Goal: Find specific page/section: Find specific page/section

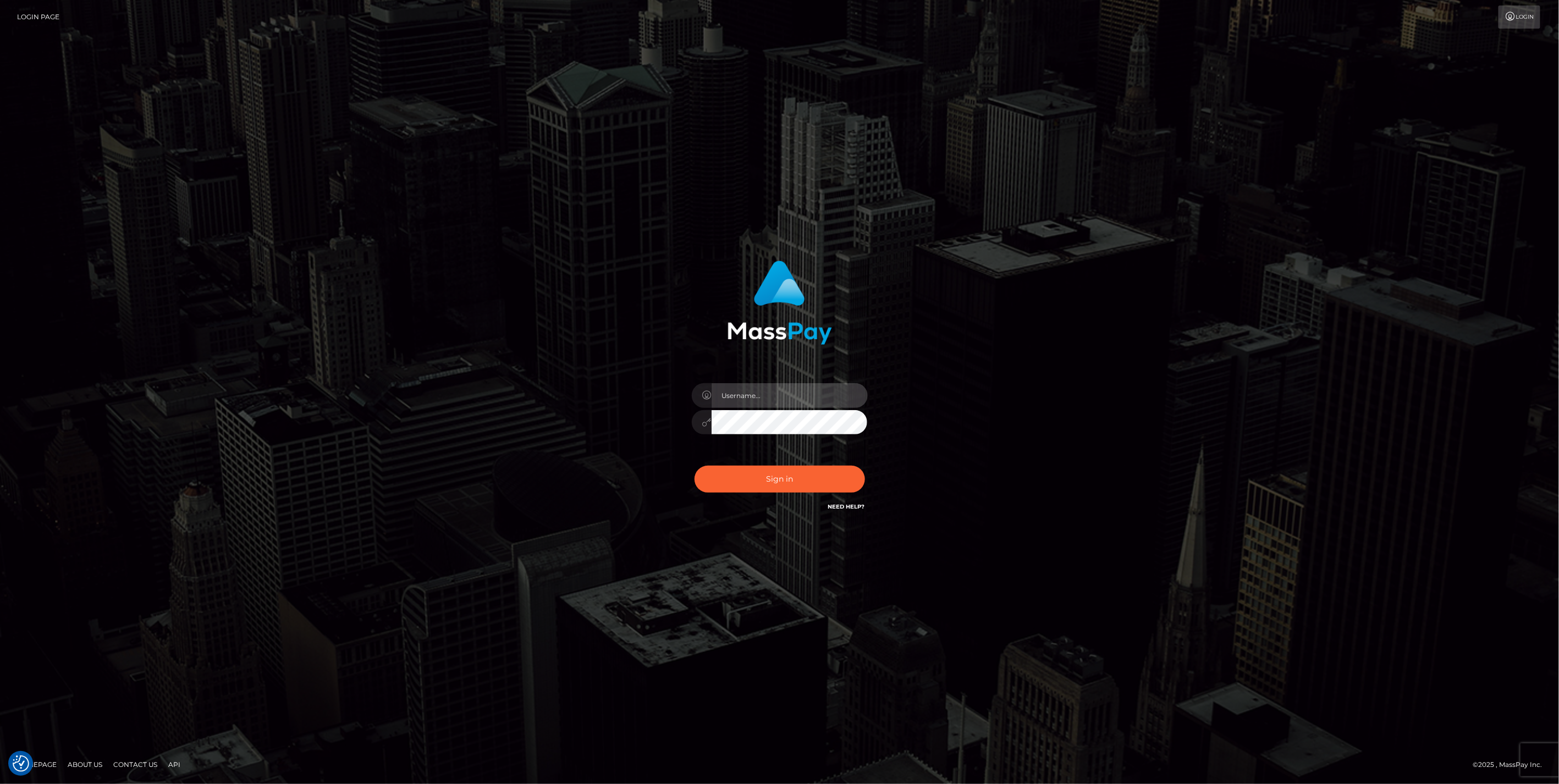
type input "jlo"
click at [768, 477] on button "Sign in" at bounding box center [780, 479] width 170 height 27
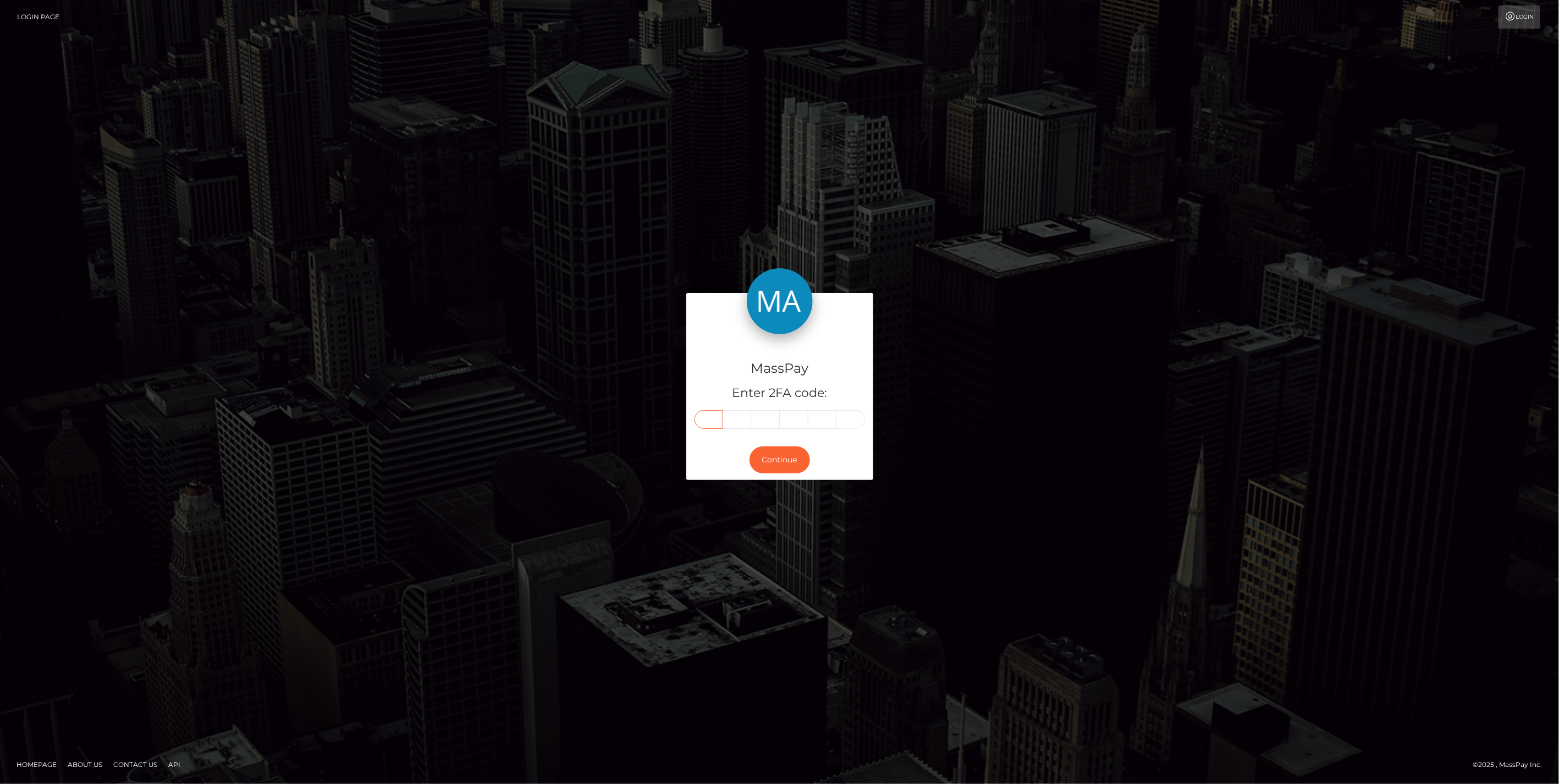
paste input "0"
type input "0"
type input "6"
type input "3"
type input "2"
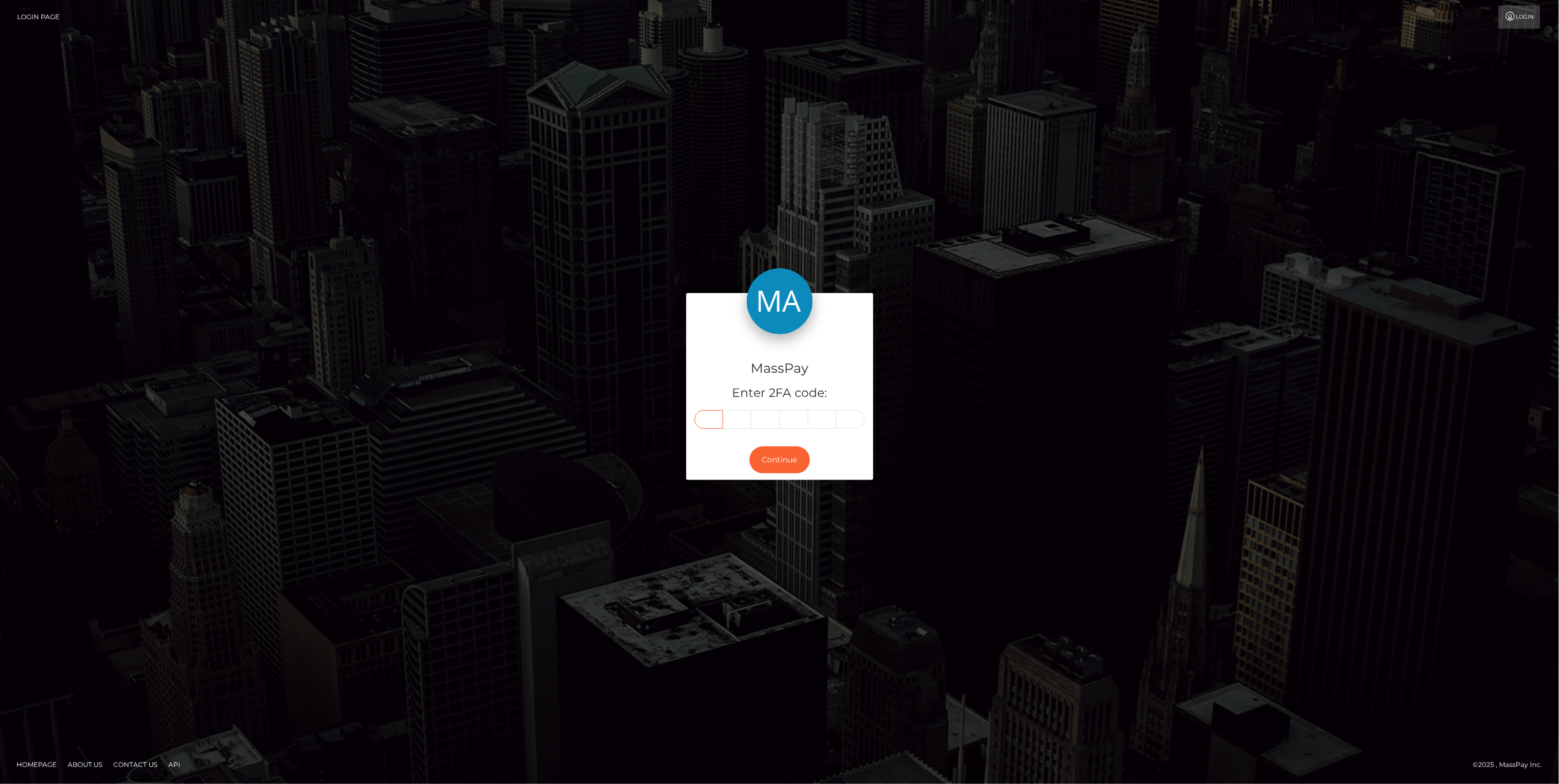
type input "6"
type input "7"
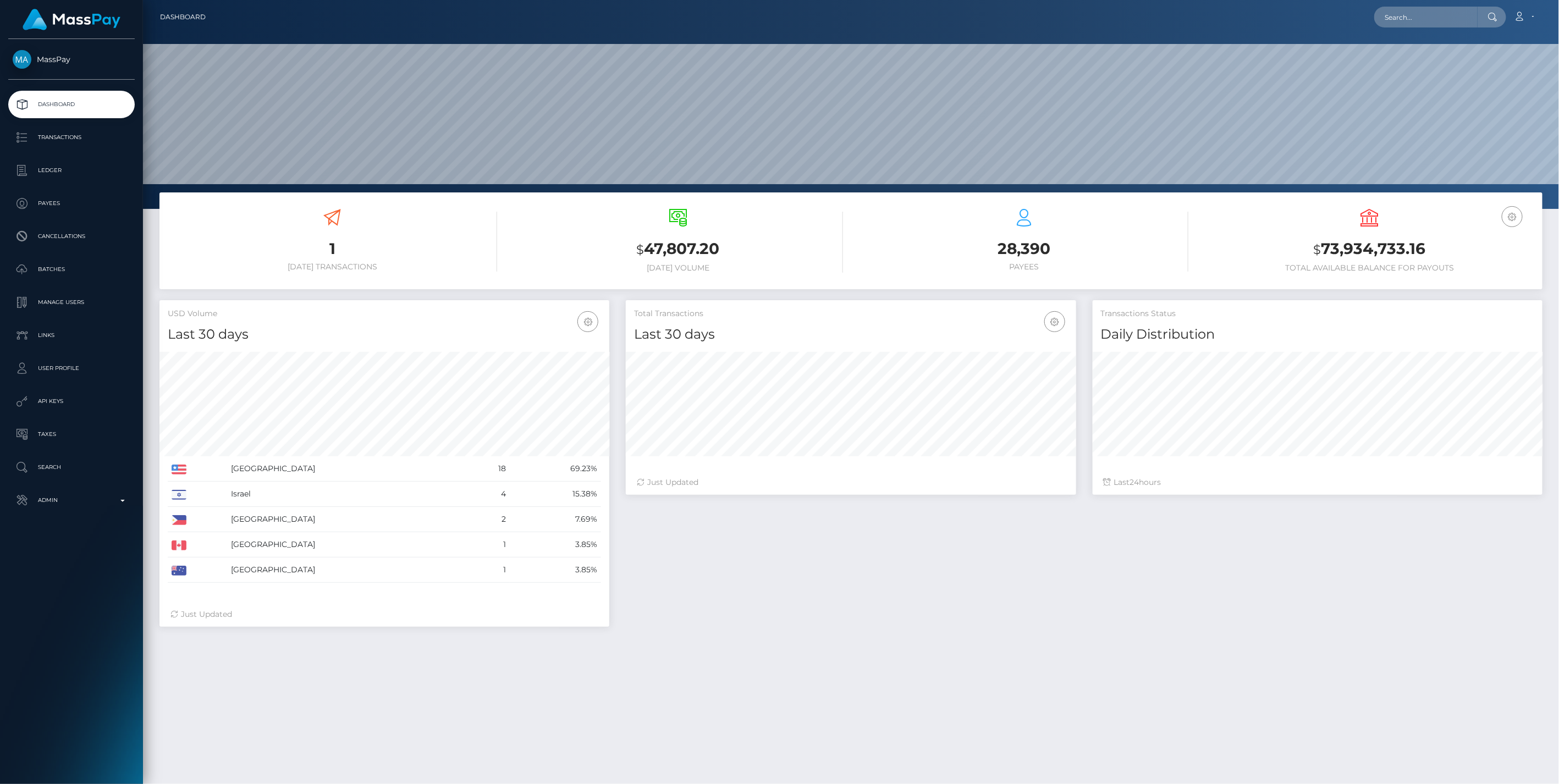
scroll to position [195, 449]
click at [120, 503] on p "Admin" at bounding box center [72, 500] width 118 height 17
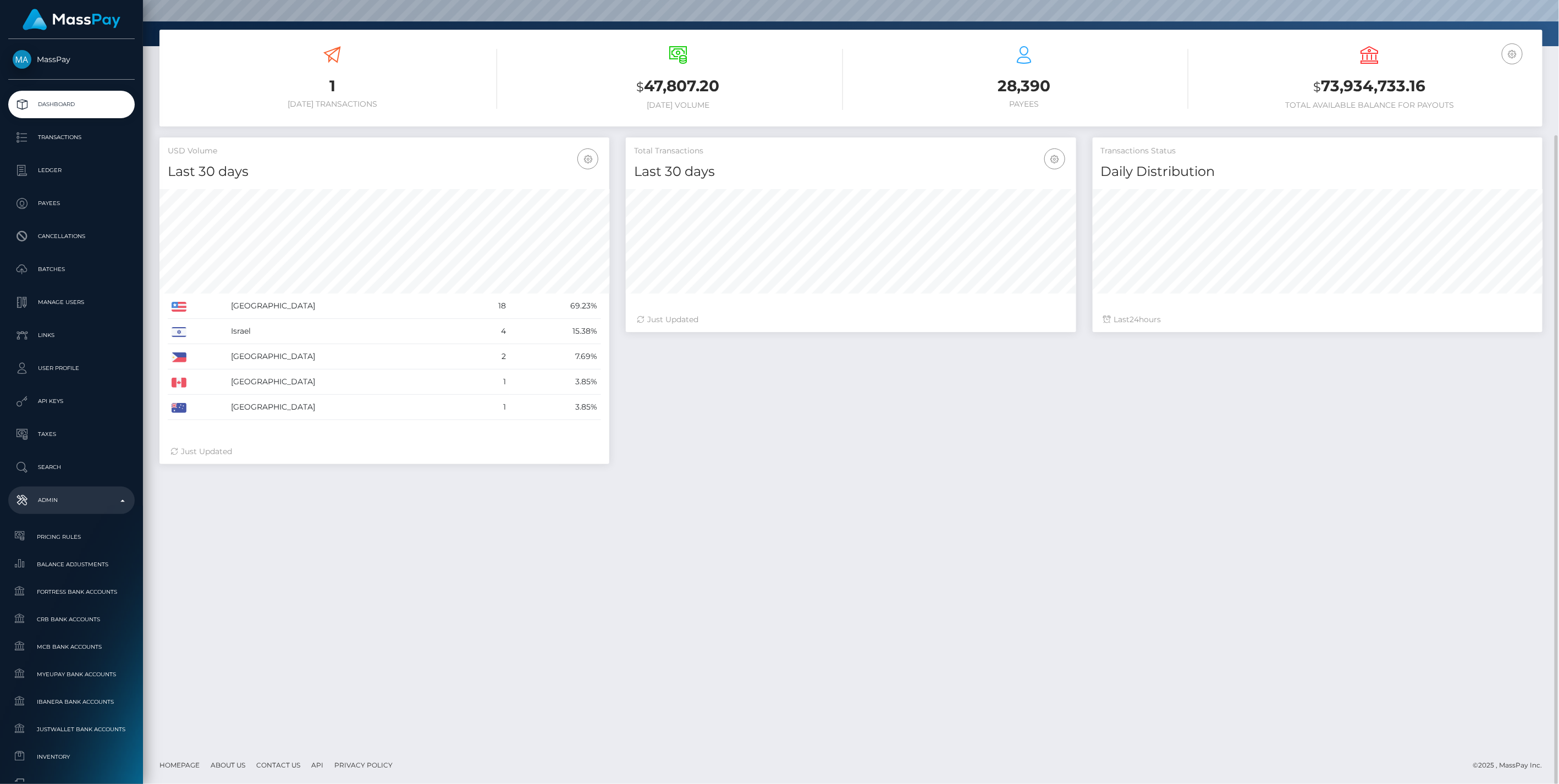
scroll to position [371, 0]
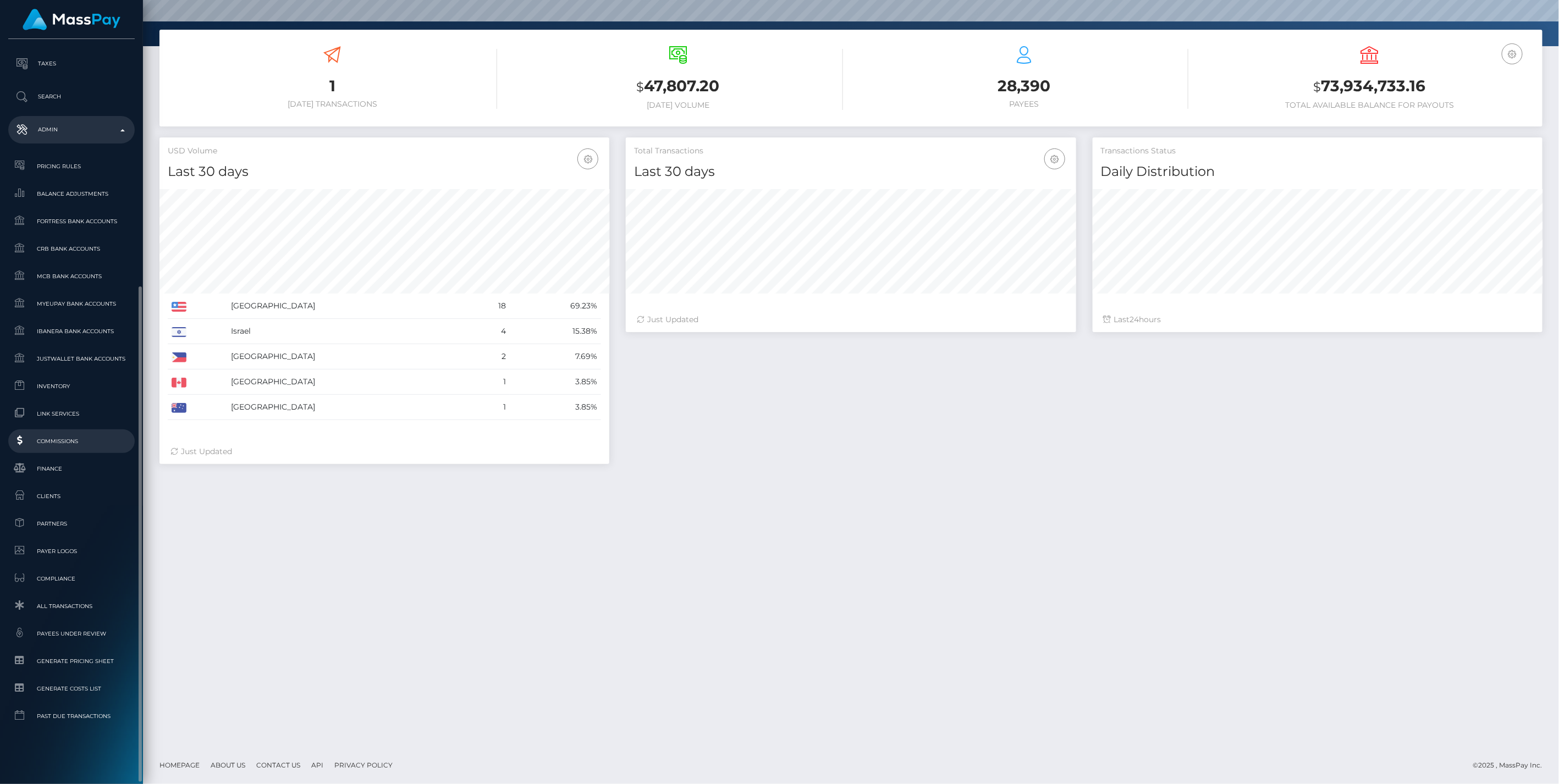
click at [66, 442] on span "Commissions" at bounding box center [72, 441] width 118 height 13
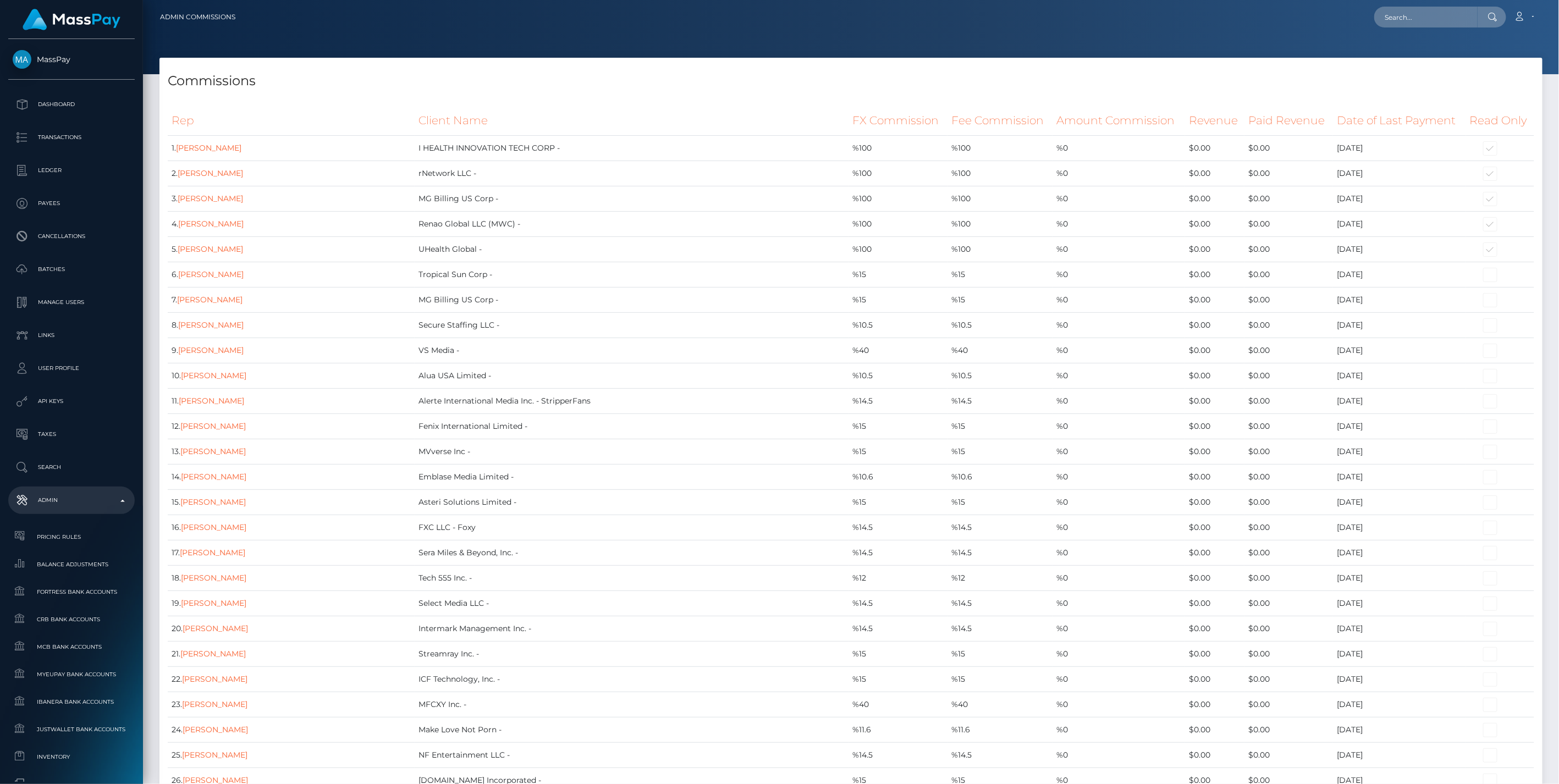
click at [729, 85] on h4 "Commissions" at bounding box center [850, 81] width 1366 height 19
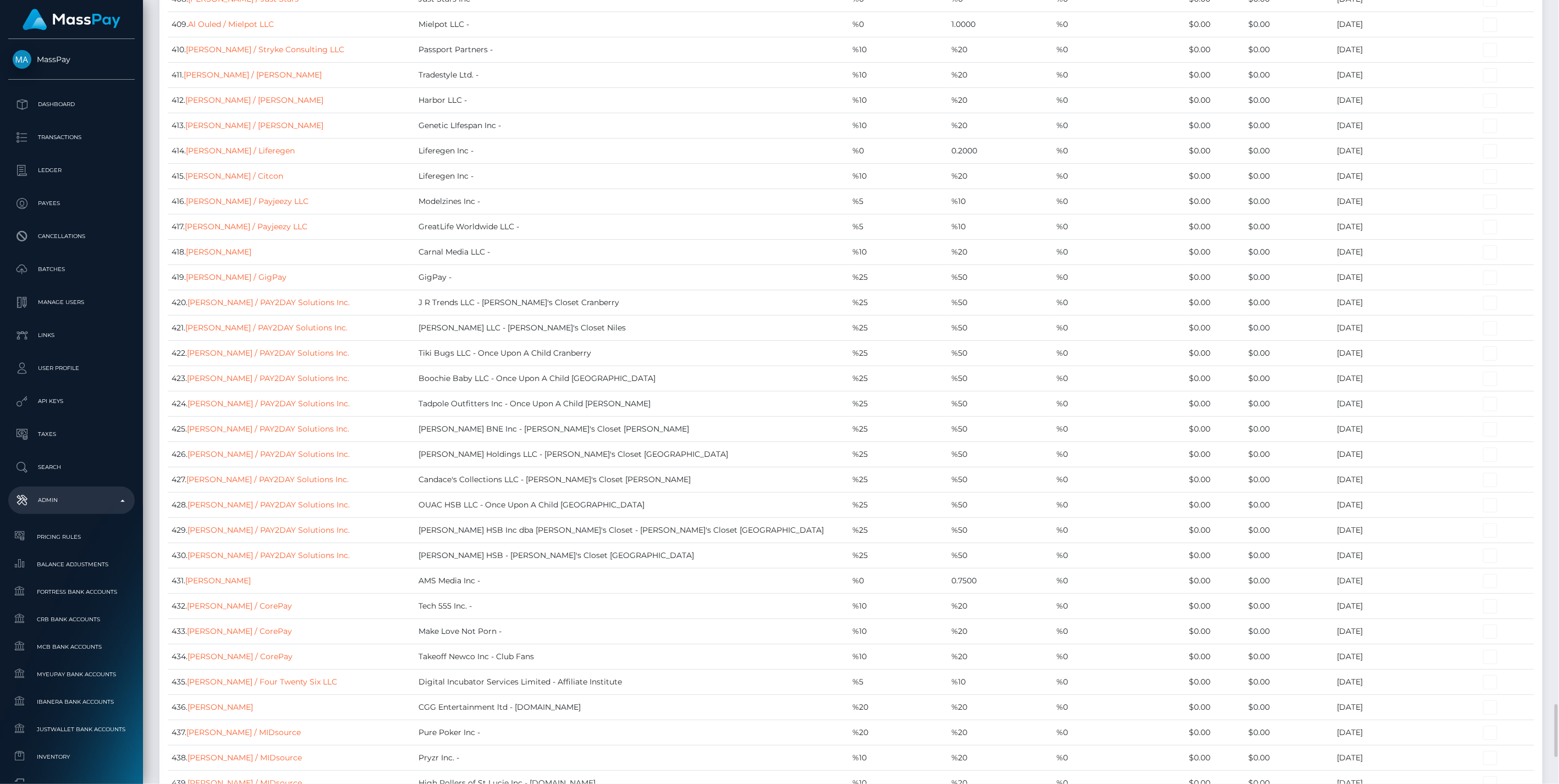
scroll to position [10848, 0]
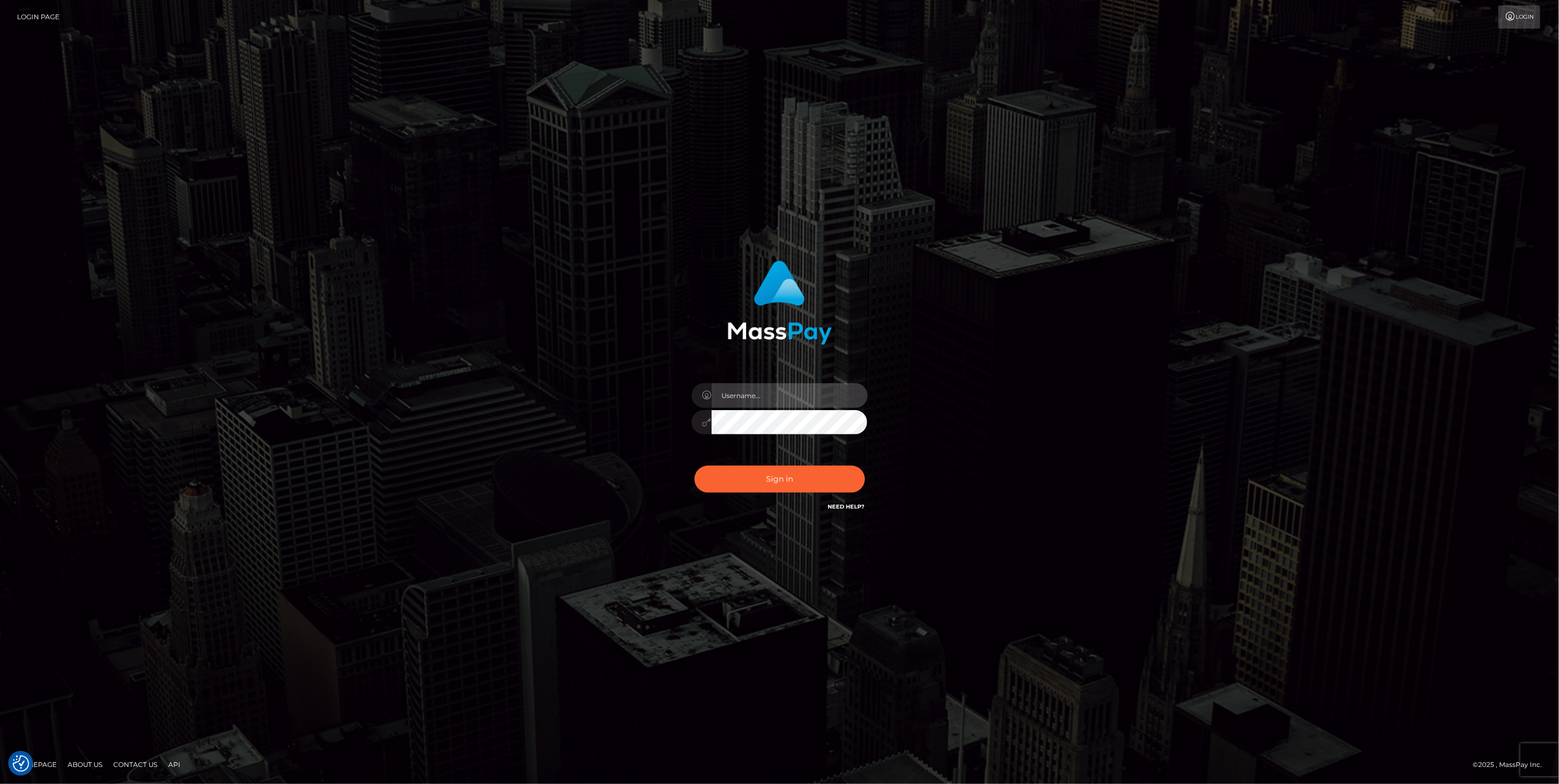
type input "jlo"
